Goal: Task Accomplishment & Management: Complete application form

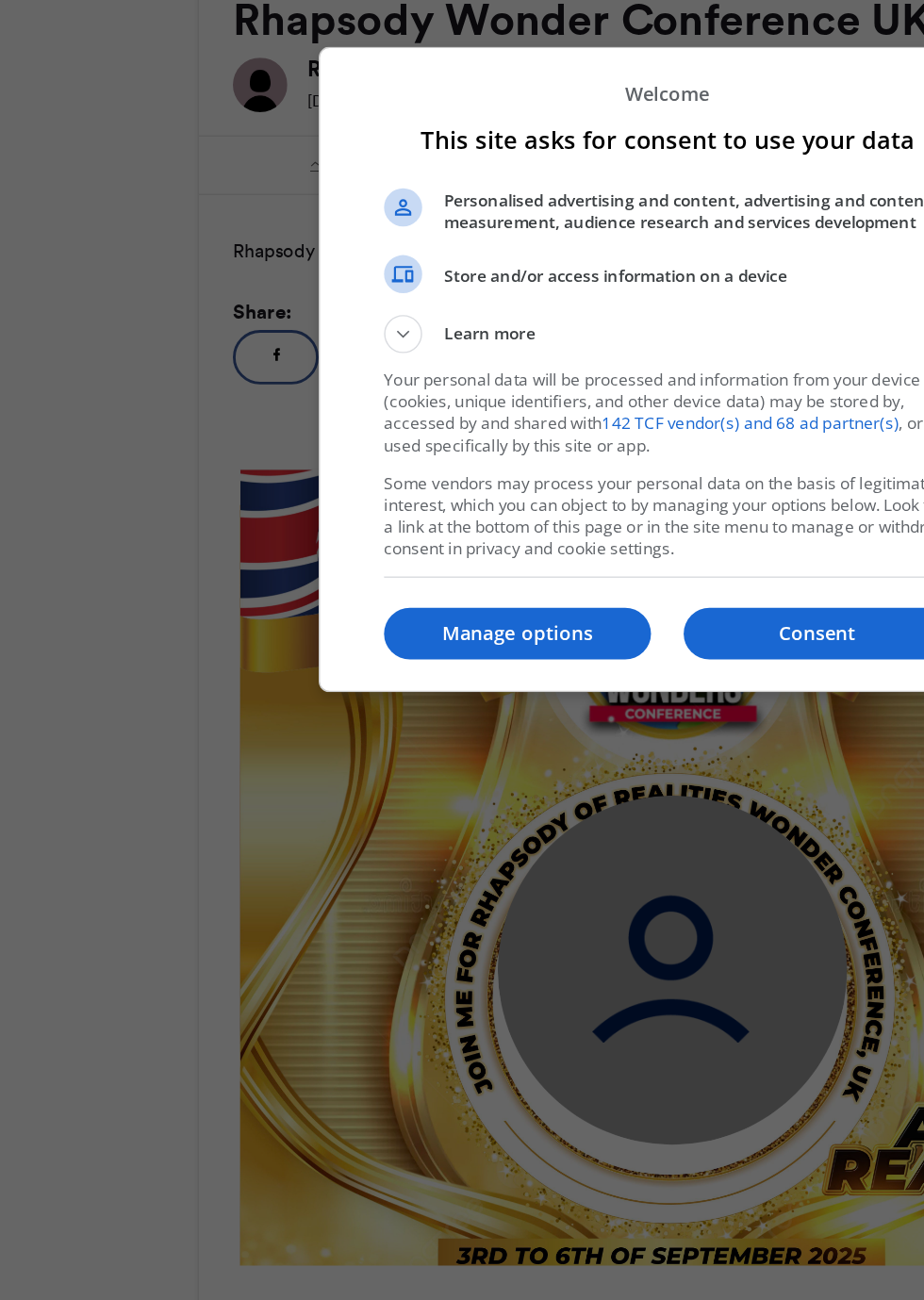
scroll to position [42, 0]
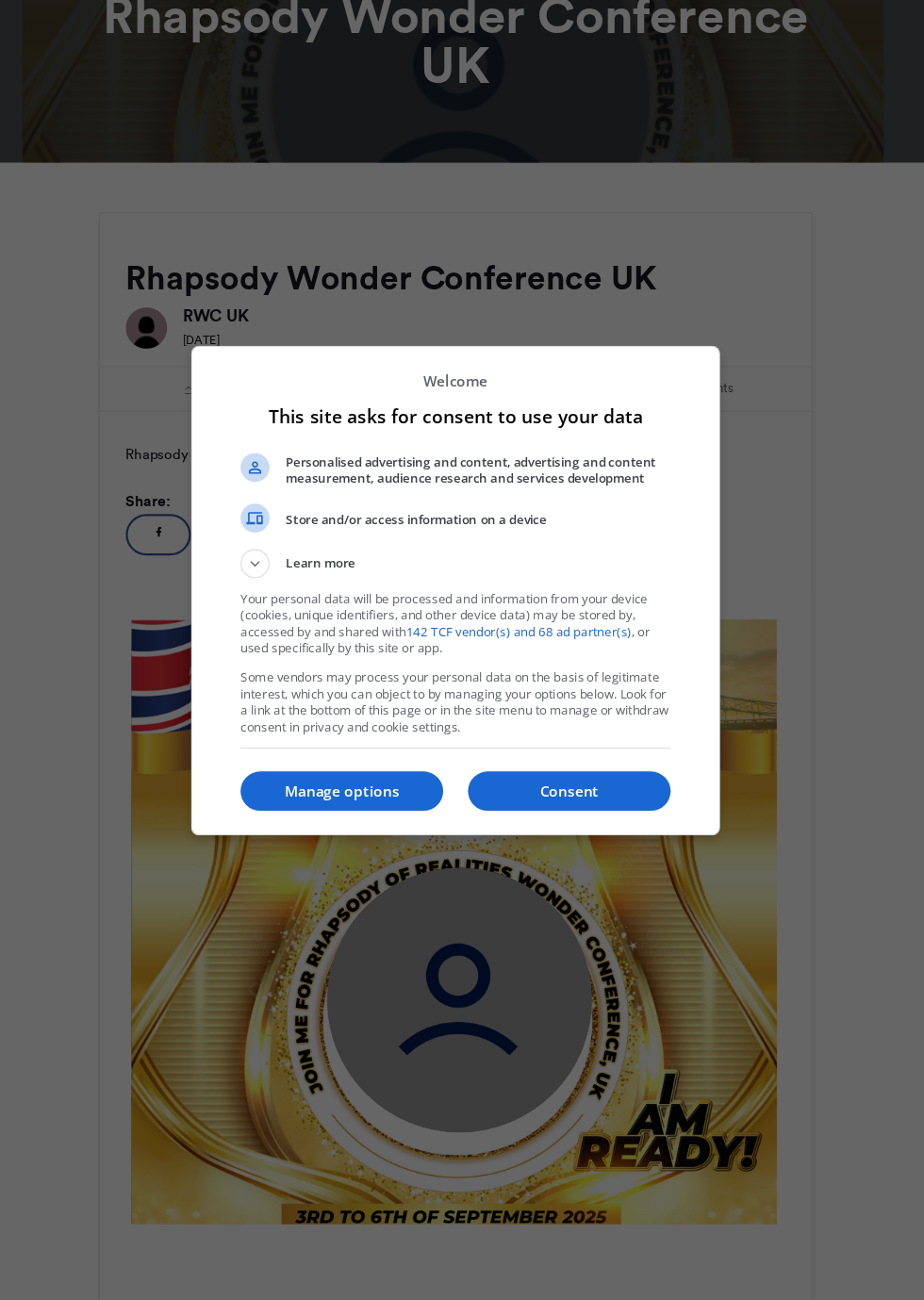
click at [569, 843] on p "Consent" at bounding box center [565, 834] width 184 height 19
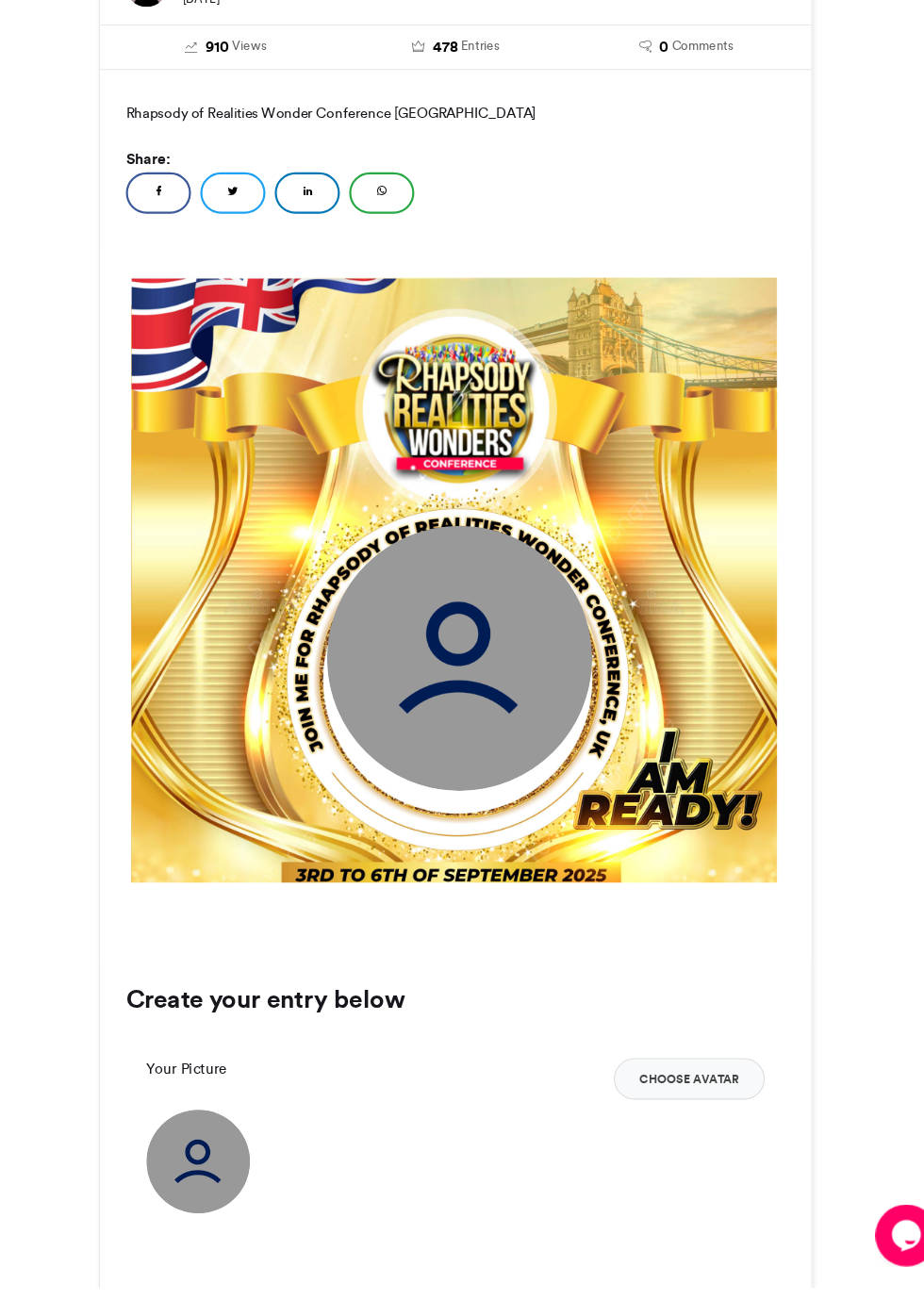
scroll to position [0, 0]
click at [526, 792] on img at bounding box center [466, 726] width 243 height 243
click at [247, 1223] on img at bounding box center [226, 1186] width 95 height 95
click at [673, 1130] on button "Choose Avatar" at bounding box center [675, 1110] width 138 height 37
click at [247, 1233] on img at bounding box center [226, 1186] width 95 height 95
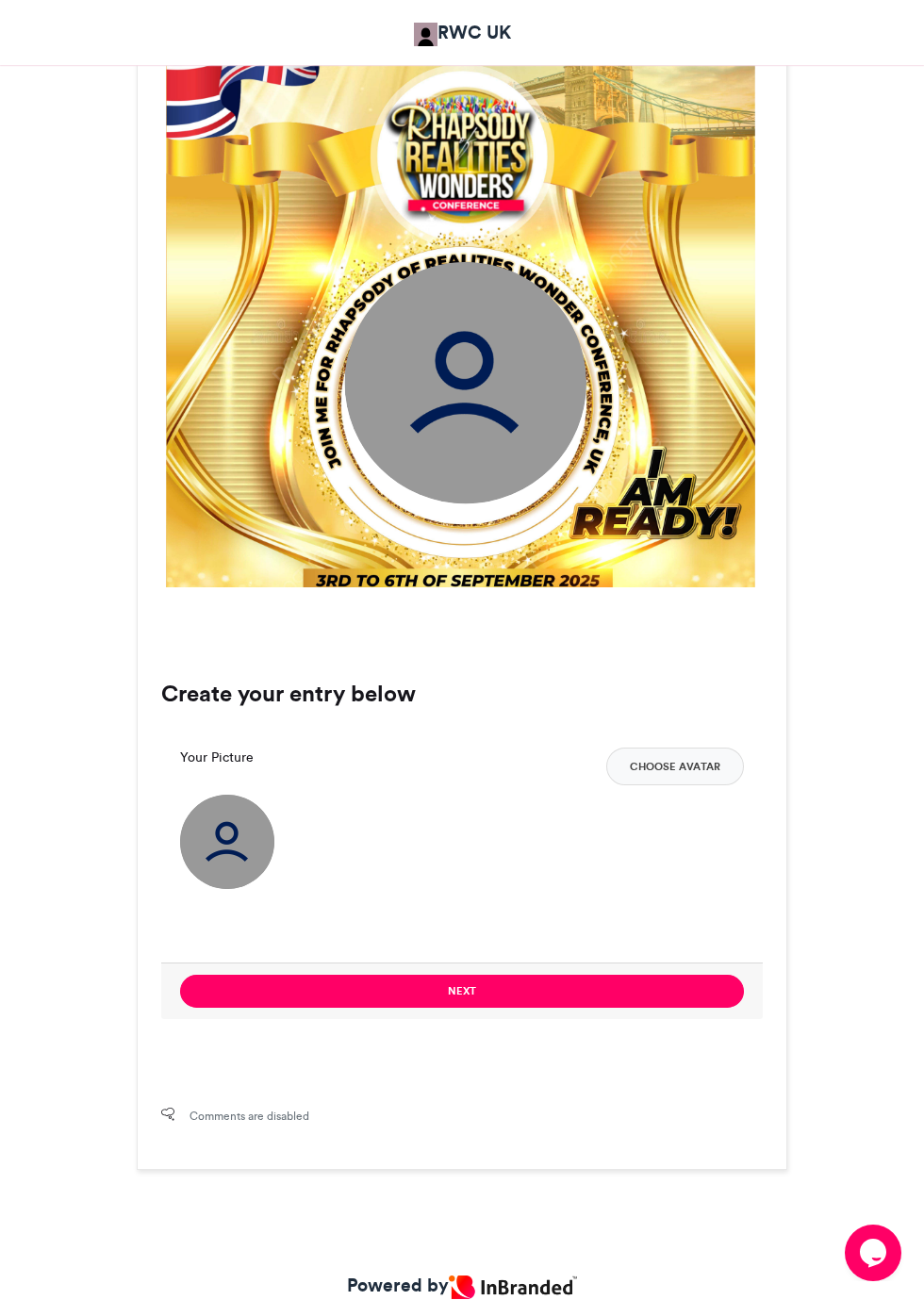
click at [228, 889] on img at bounding box center [226, 842] width 95 height 95
click at [661, 786] on button "Choose Avatar" at bounding box center [675, 766] width 138 height 37
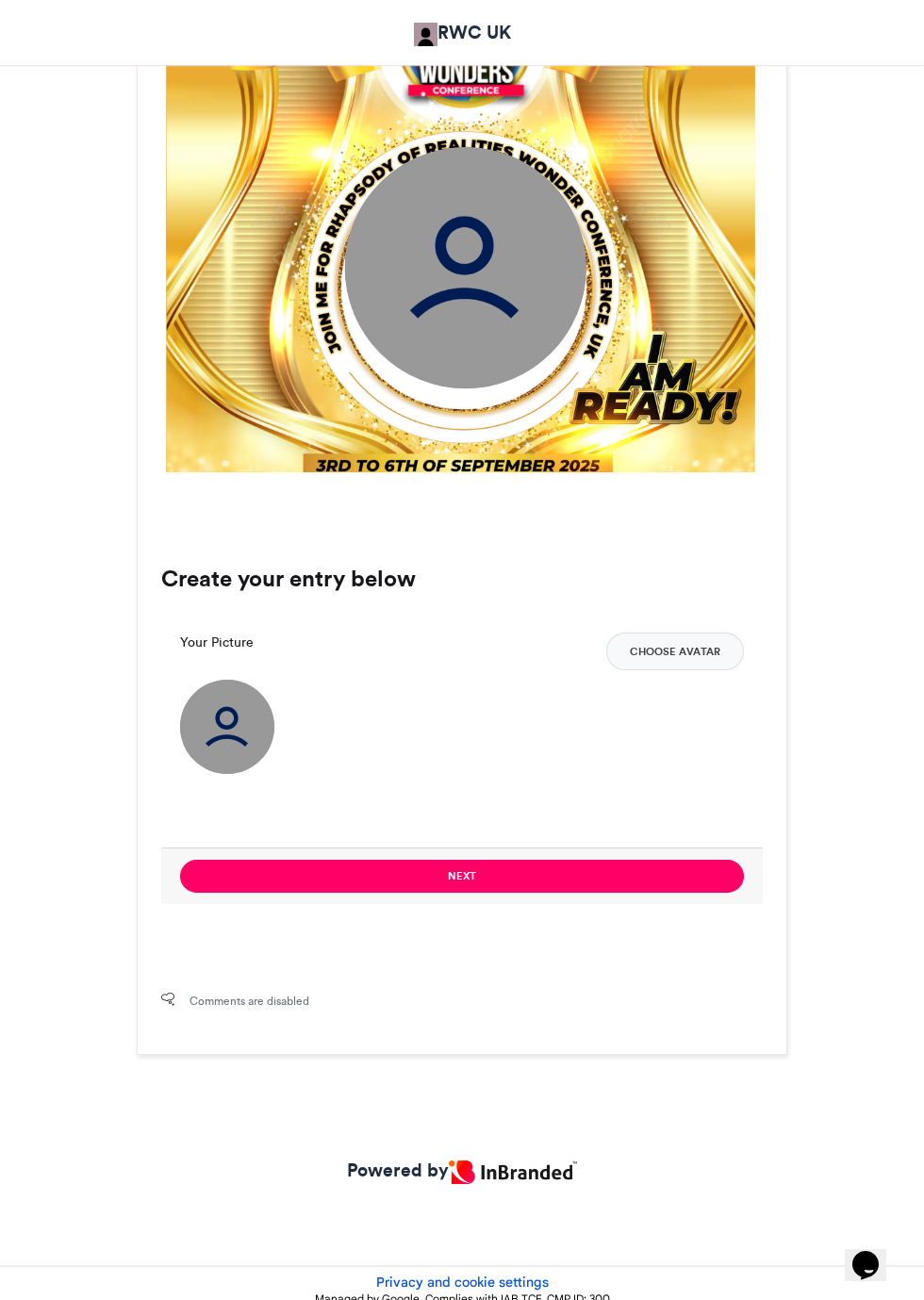
scroll to position [724, 0]
